Goal: Check status

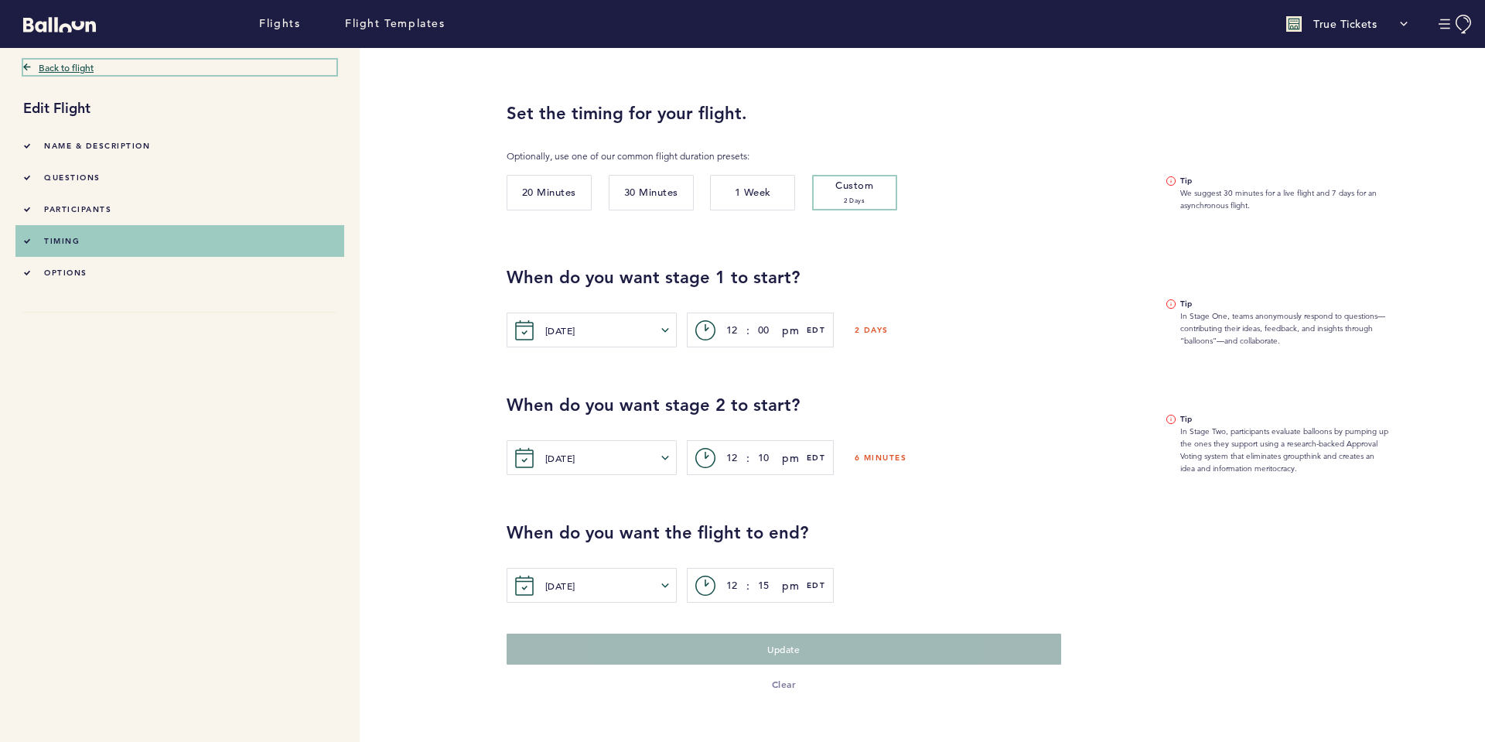
click at [55, 69] on link "Back to flight" at bounding box center [179, 67] width 313 height 15
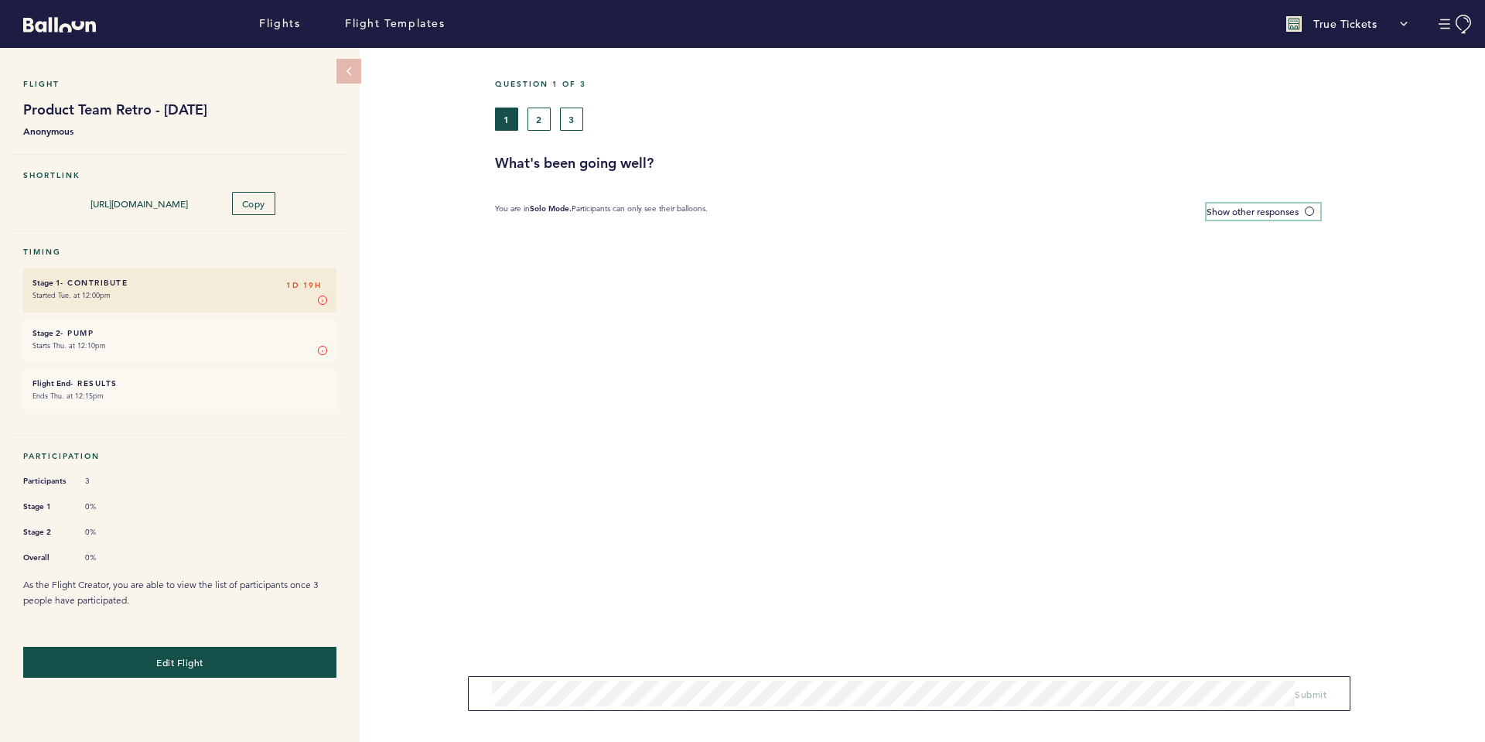
click at [1315, 207] on label "Show other responses" at bounding box center [1264, 211] width 114 height 16
click at [0, 0] on input "Show other responses" at bounding box center [0, 0] width 0 height 0
click at [541, 119] on button "2" at bounding box center [539, 119] width 23 height 23
click at [576, 115] on button "3" at bounding box center [571, 119] width 23 height 23
click at [509, 118] on button "1" at bounding box center [506, 119] width 23 height 23
